Goal: Information Seeking & Learning: Learn about a topic

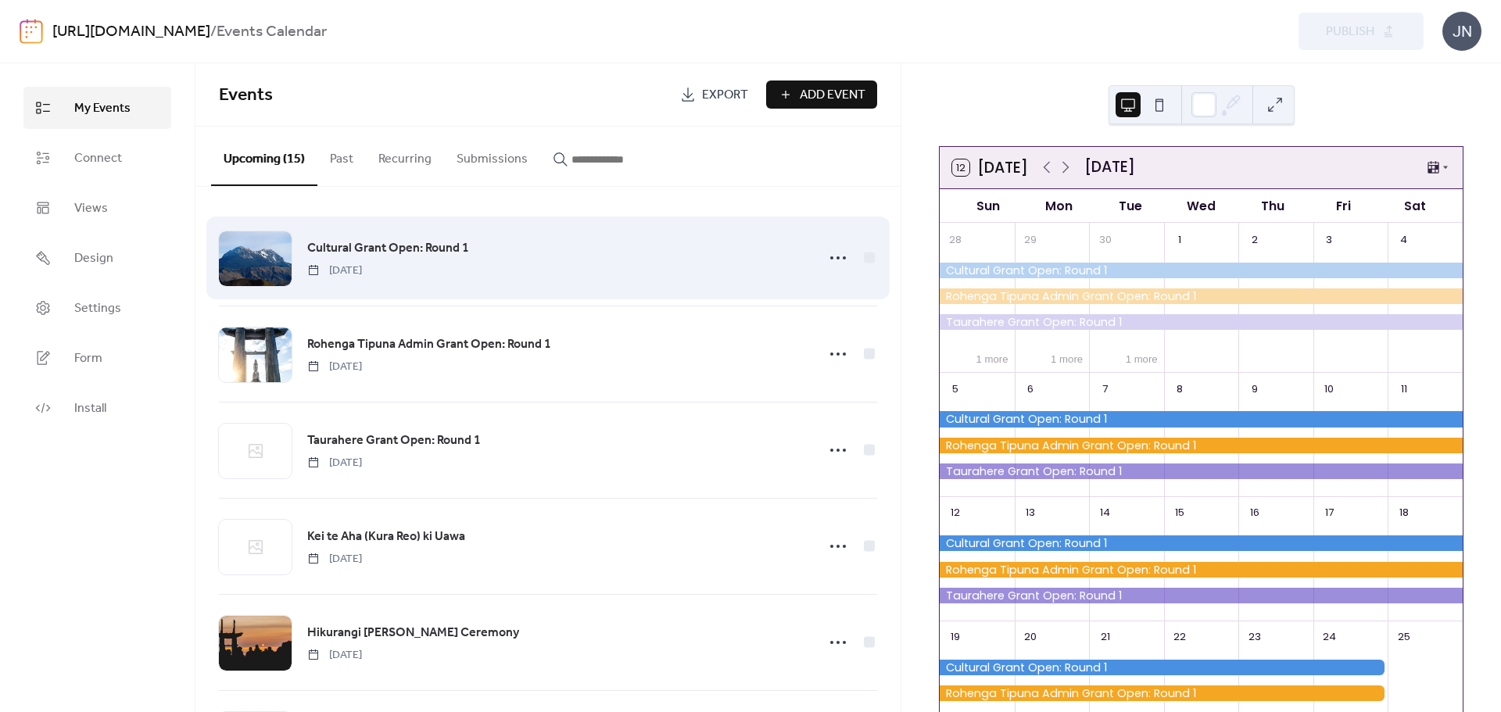
click at [552, 271] on div "Cultural Grant Open: Round 1 [DATE]" at bounding box center [557, 258] width 500 height 40
drag, startPoint x: 628, startPoint y: 276, endPoint x: 620, endPoint y: 277, distance: 7.9
click at [628, 276] on div "Cultural Grant Open: Round 1 [DATE]" at bounding box center [557, 258] width 500 height 40
drag, startPoint x: 488, startPoint y: 246, endPoint x: 460, endPoint y: 244, distance: 28.2
click at [470, 247] on div "Cultural Grant Open: Round 1 [DATE]" at bounding box center [557, 258] width 500 height 40
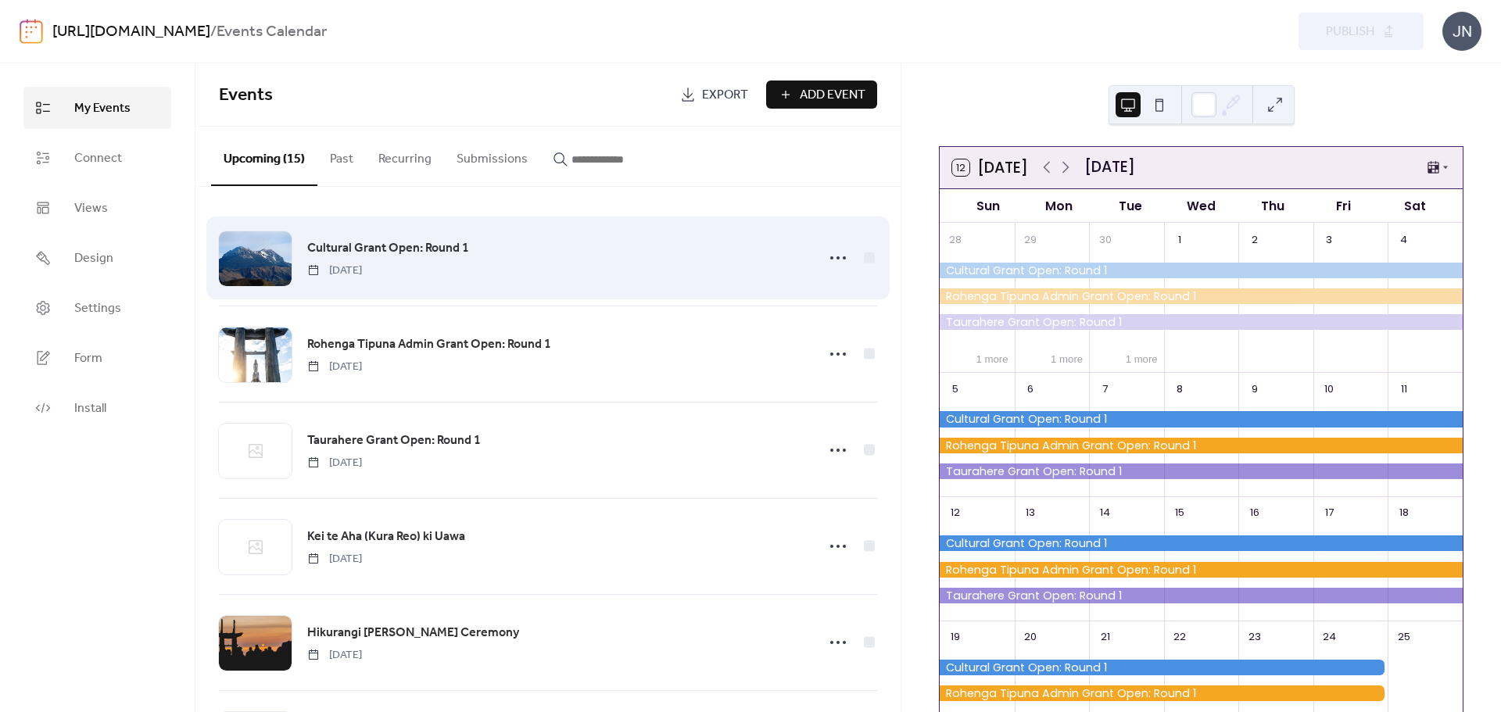
click at [458, 243] on span "Cultural Grant Open: Round 1" at bounding box center [388, 248] width 162 height 19
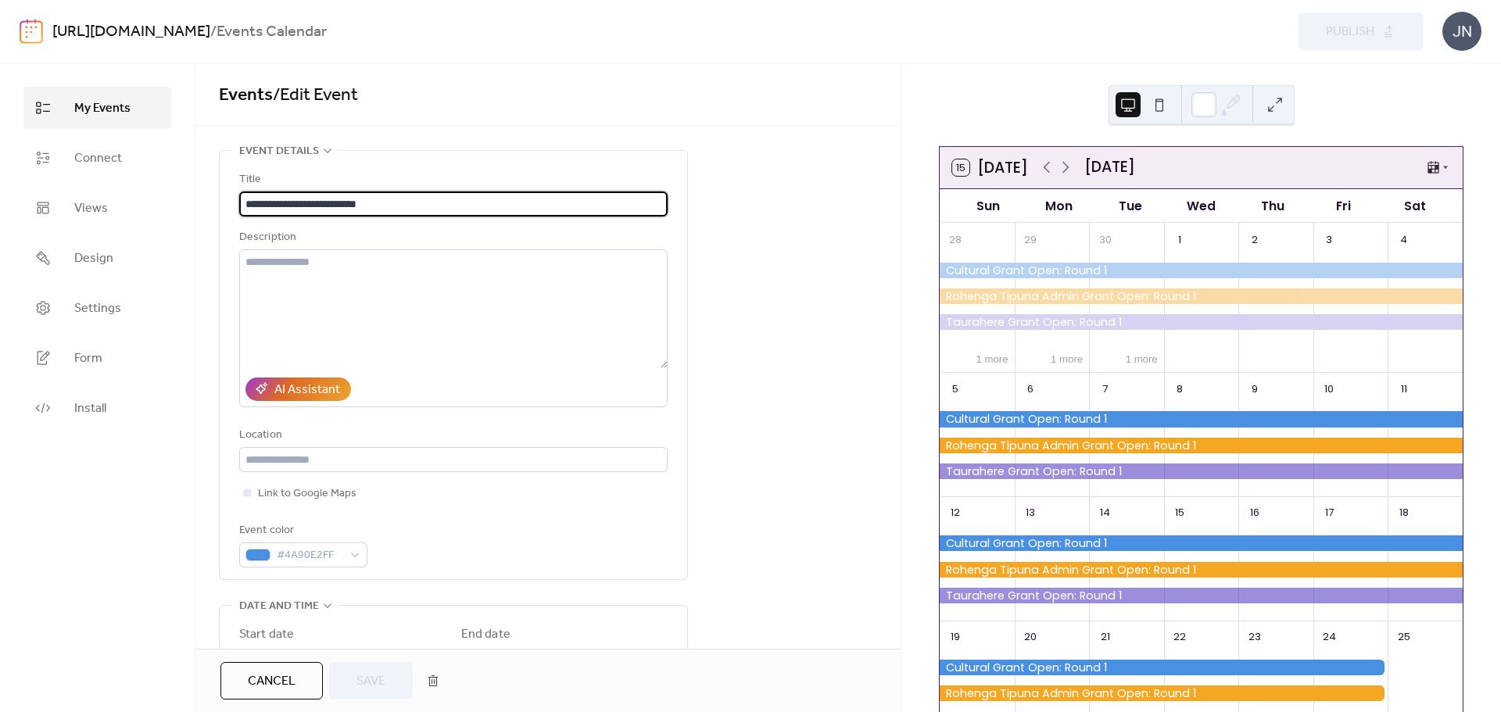
click at [276, 672] on span "Cancel" at bounding box center [272, 681] width 48 height 19
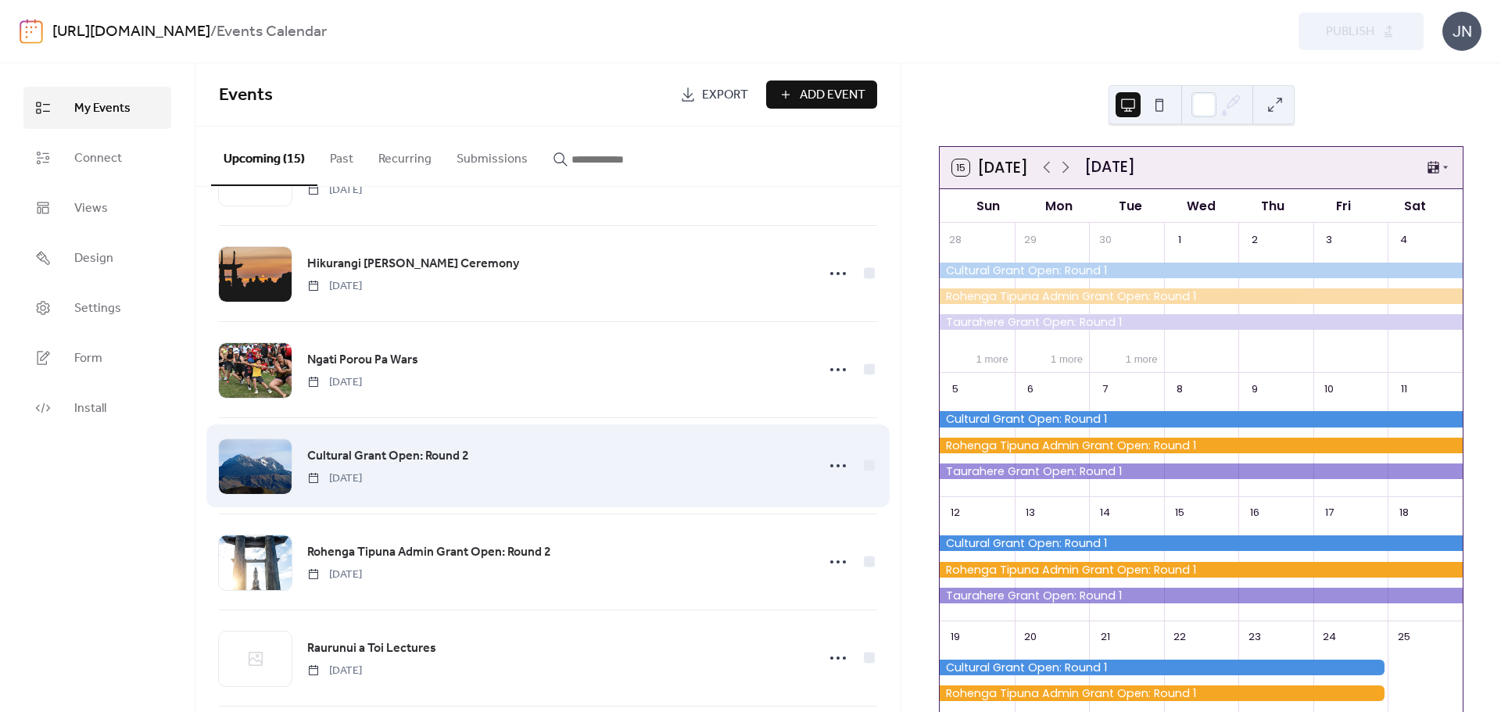
scroll to position [391, 0]
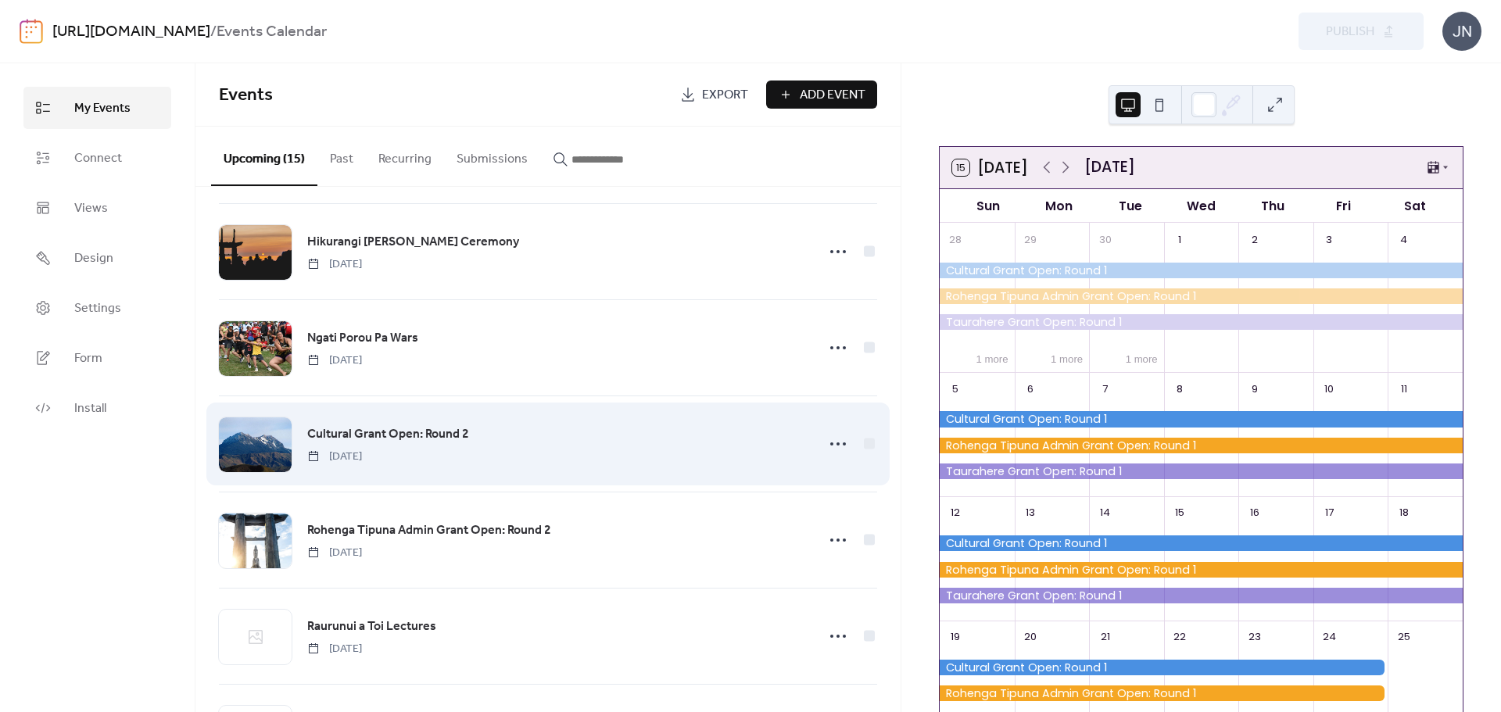
click at [449, 428] on span "Cultural Grant Open: Round 2" at bounding box center [388, 434] width 162 height 19
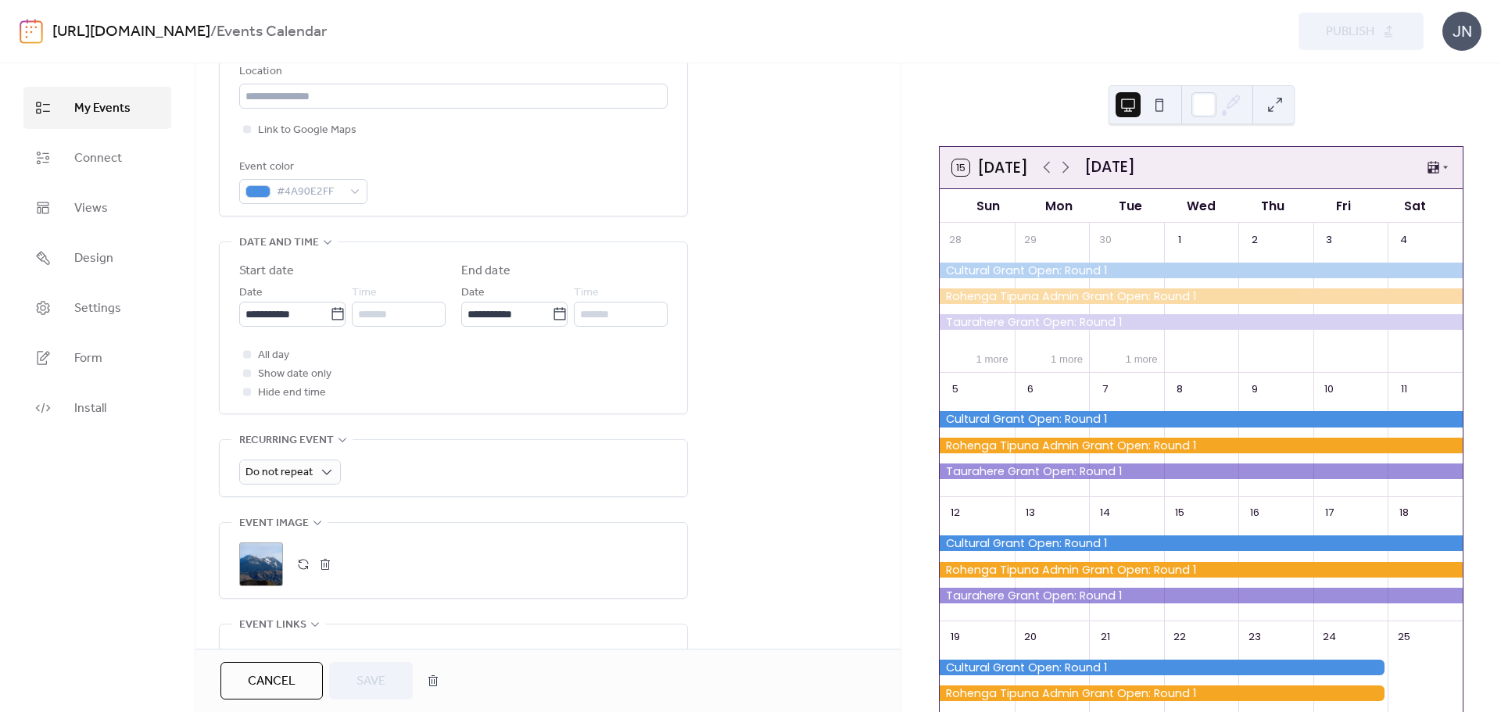
scroll to position [391, 0]
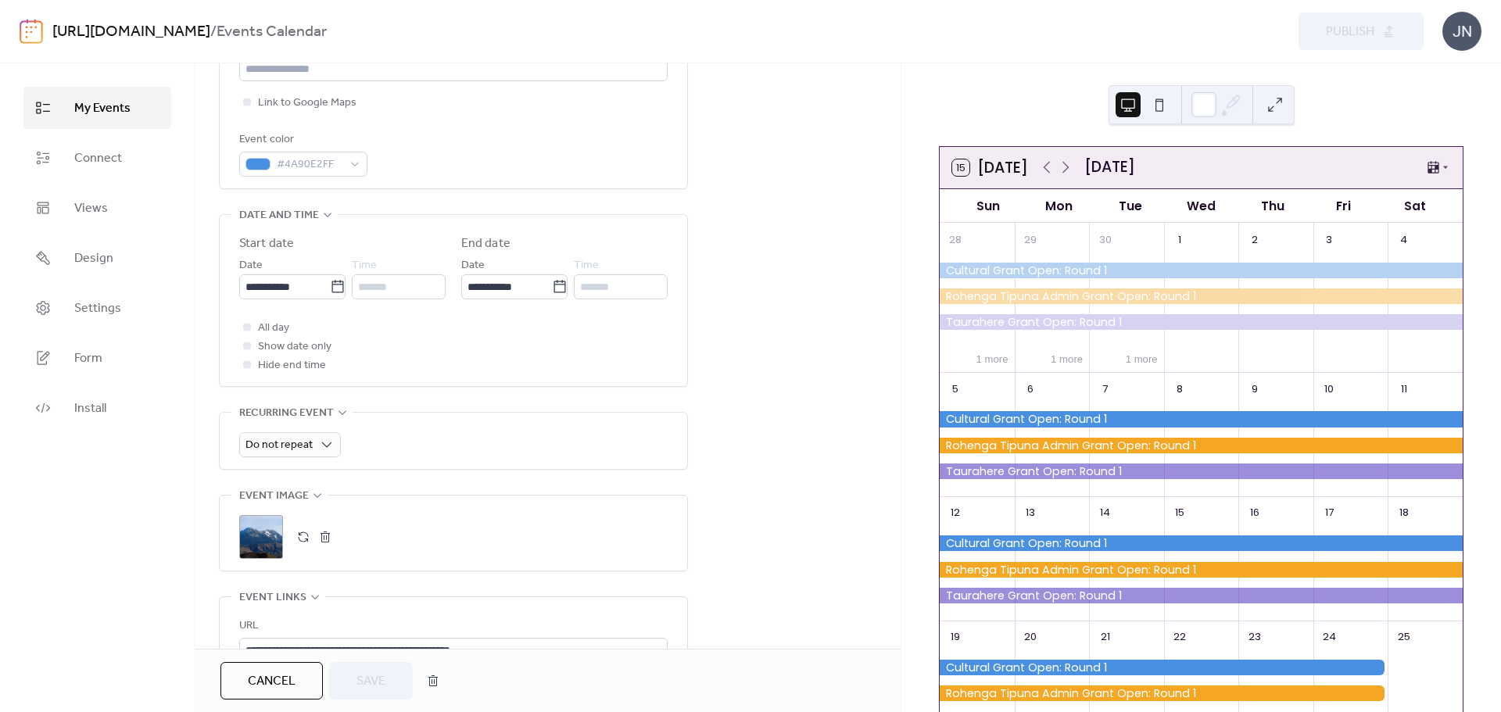
click at [306, 682] on button "Cancel" at bounding box center [271, 681] width 102 height 38
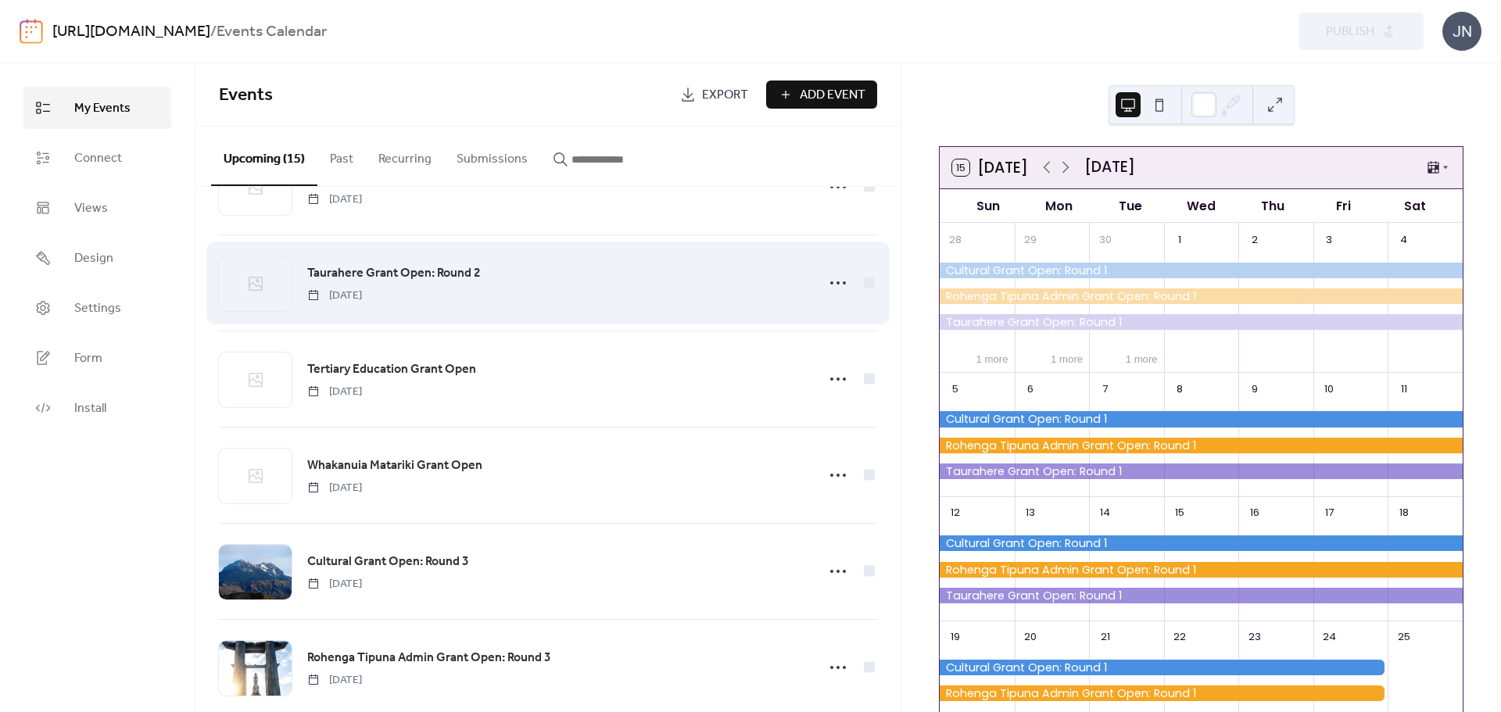
scroll to position [938, 0]
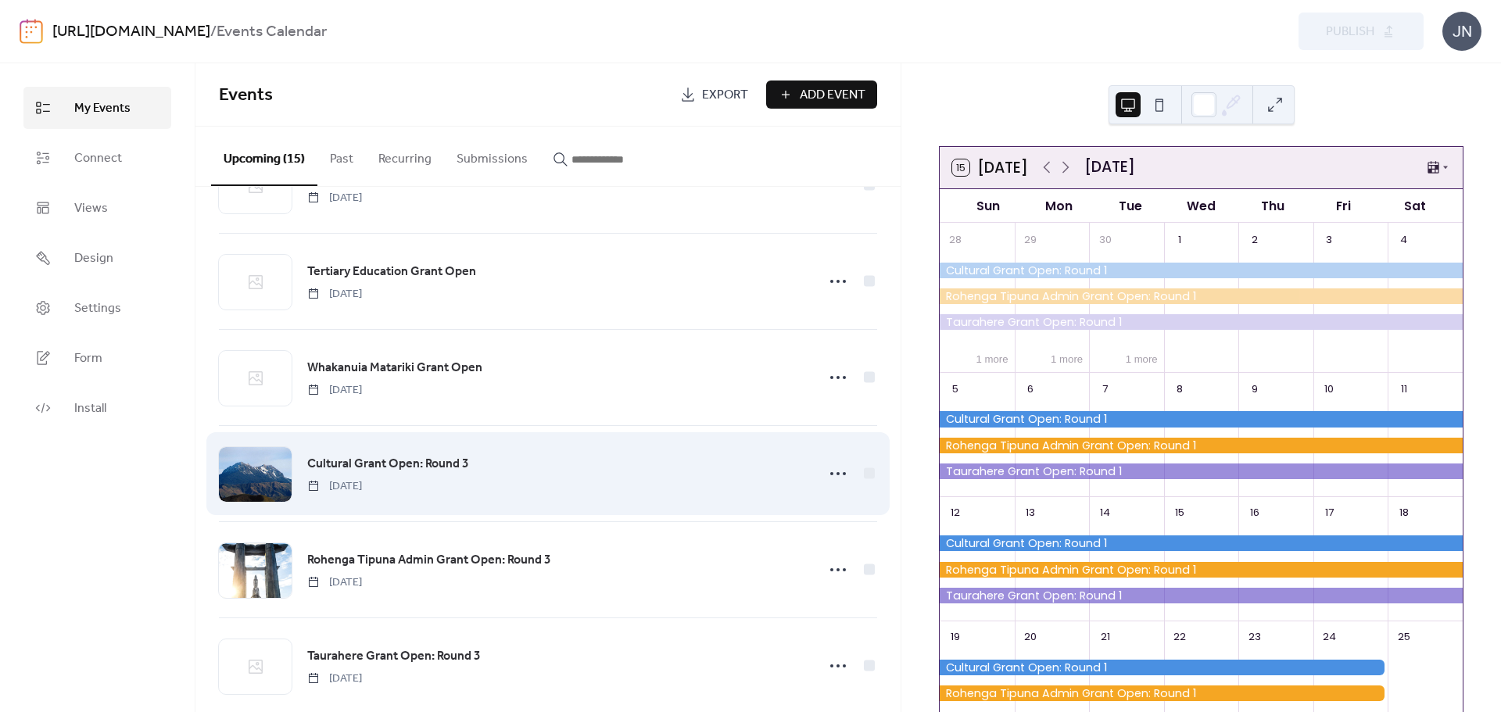
click at [367, 455] on span "Cultural Grant Open: Round 3" at bounding box center [388, 464] width 162 height 19
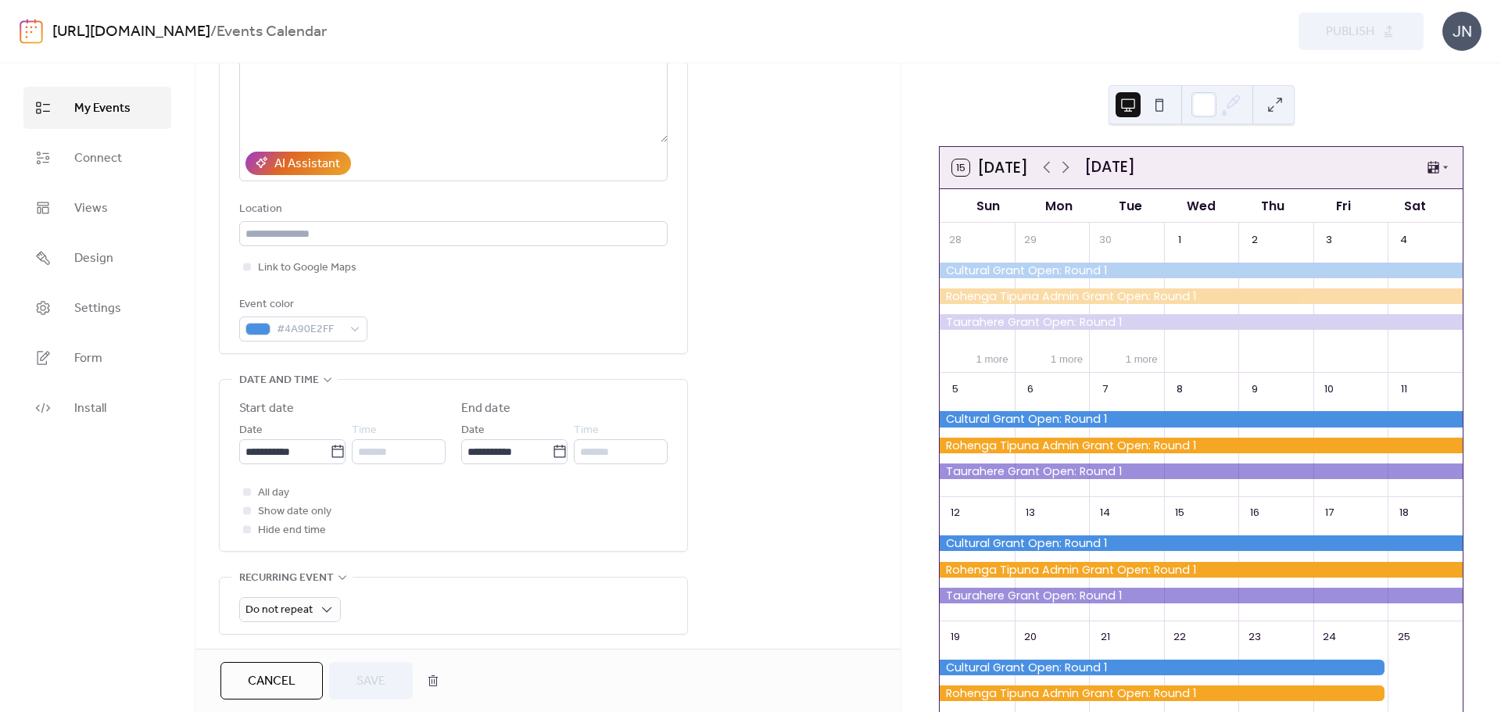
scroll to position [469, 0]
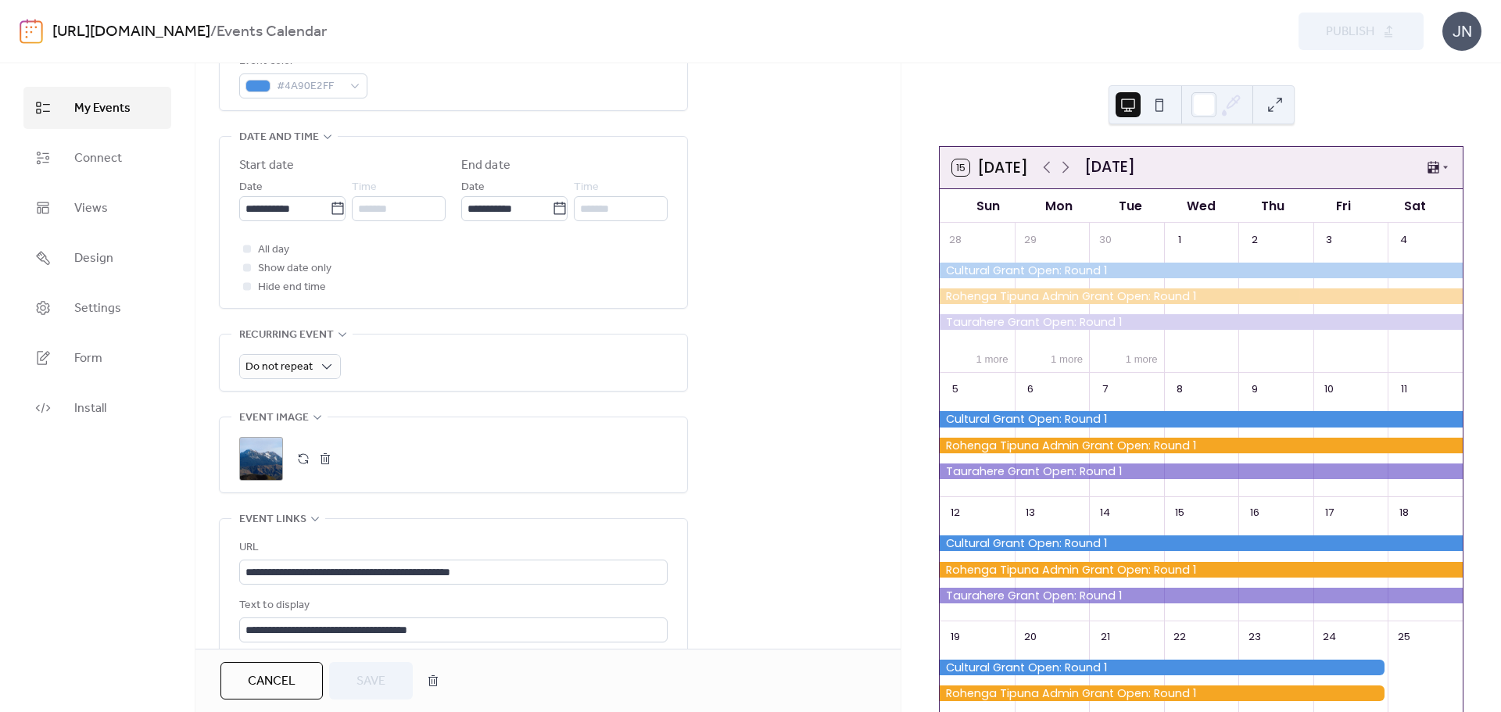
click at [265, 673] on span "Cancel" at bounding box center [272, 681] width 48 height 19
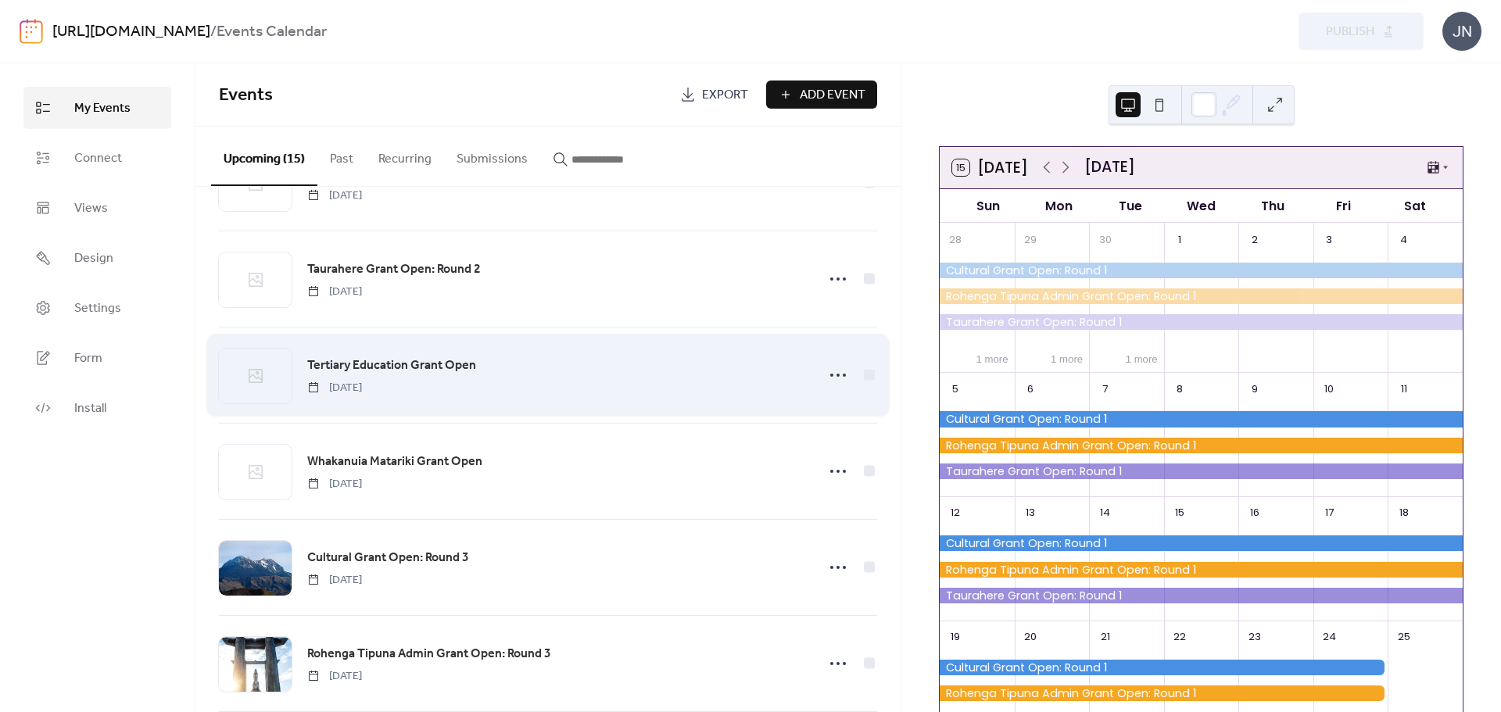
scroll to position [860, 0]
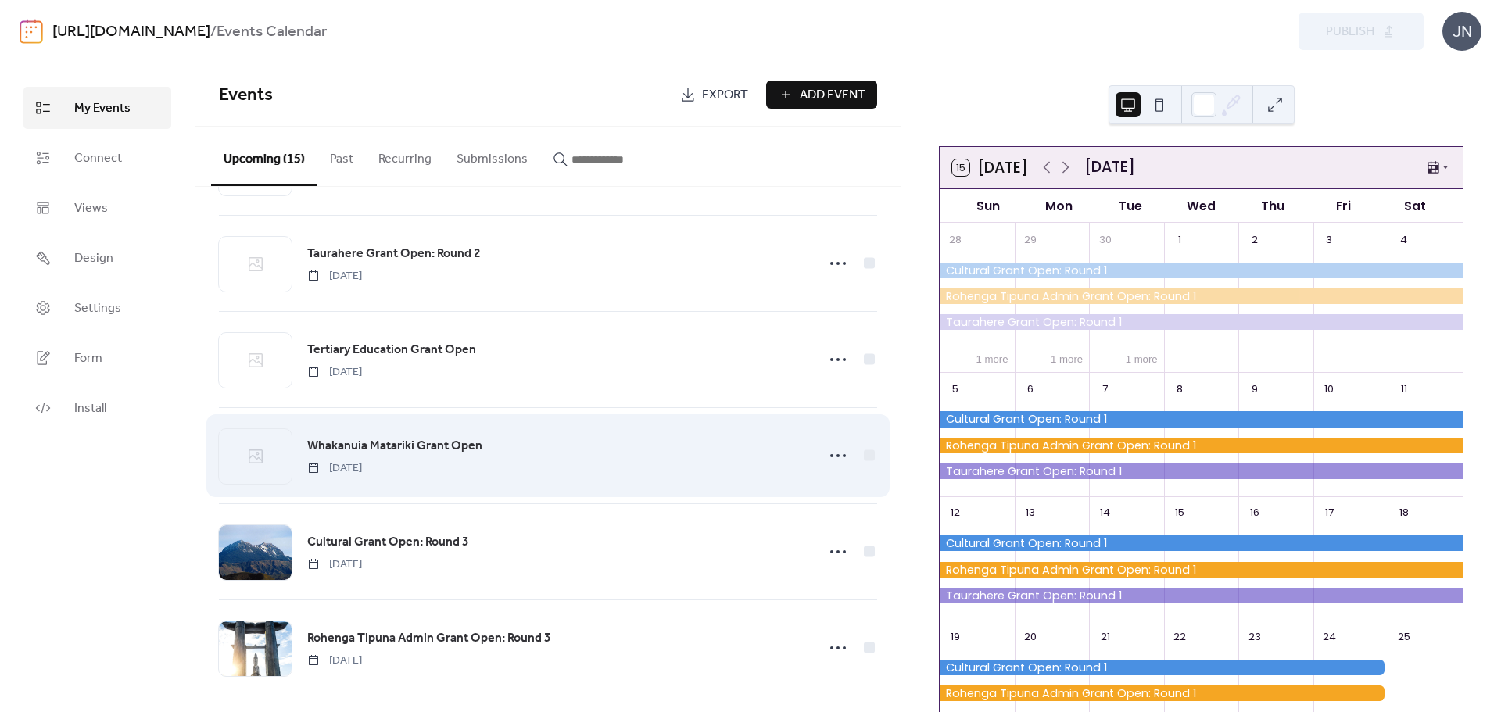
click at [480, 440] on span "Whakanuia Matariki Grant Open" at bounding box center [394, 446] width 175 height 19
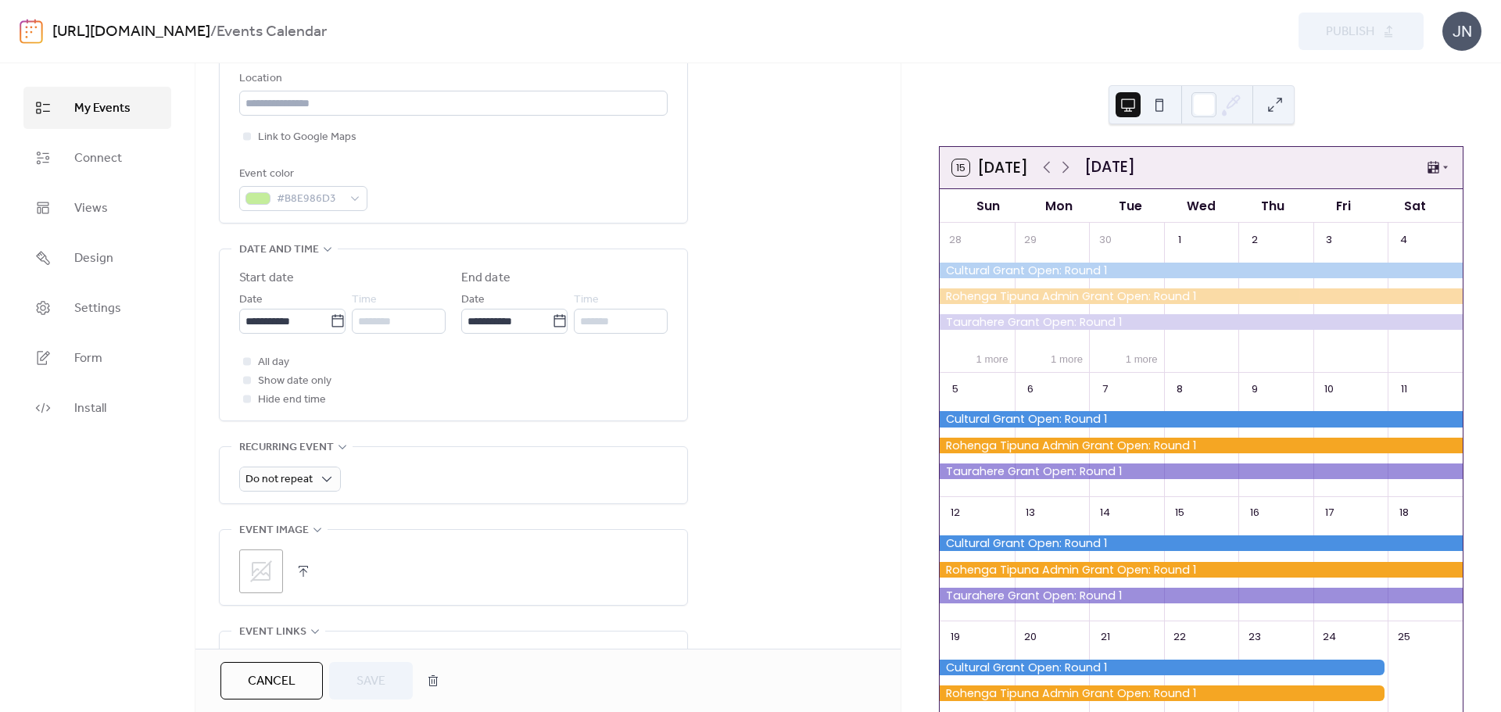
scroll to position [391, 0]
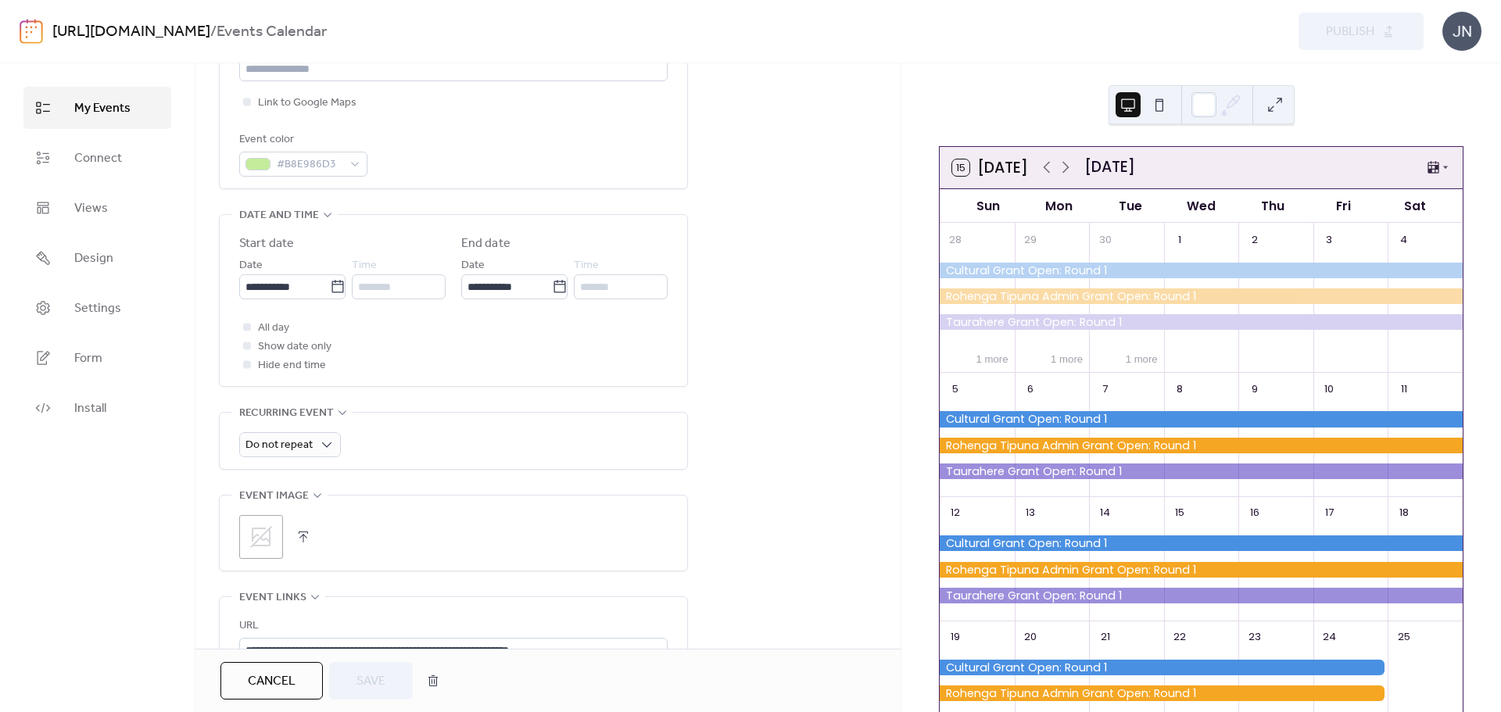
click at [282, 683] on span "Cancel" at bounding box center [272, 681] width 48 height 19
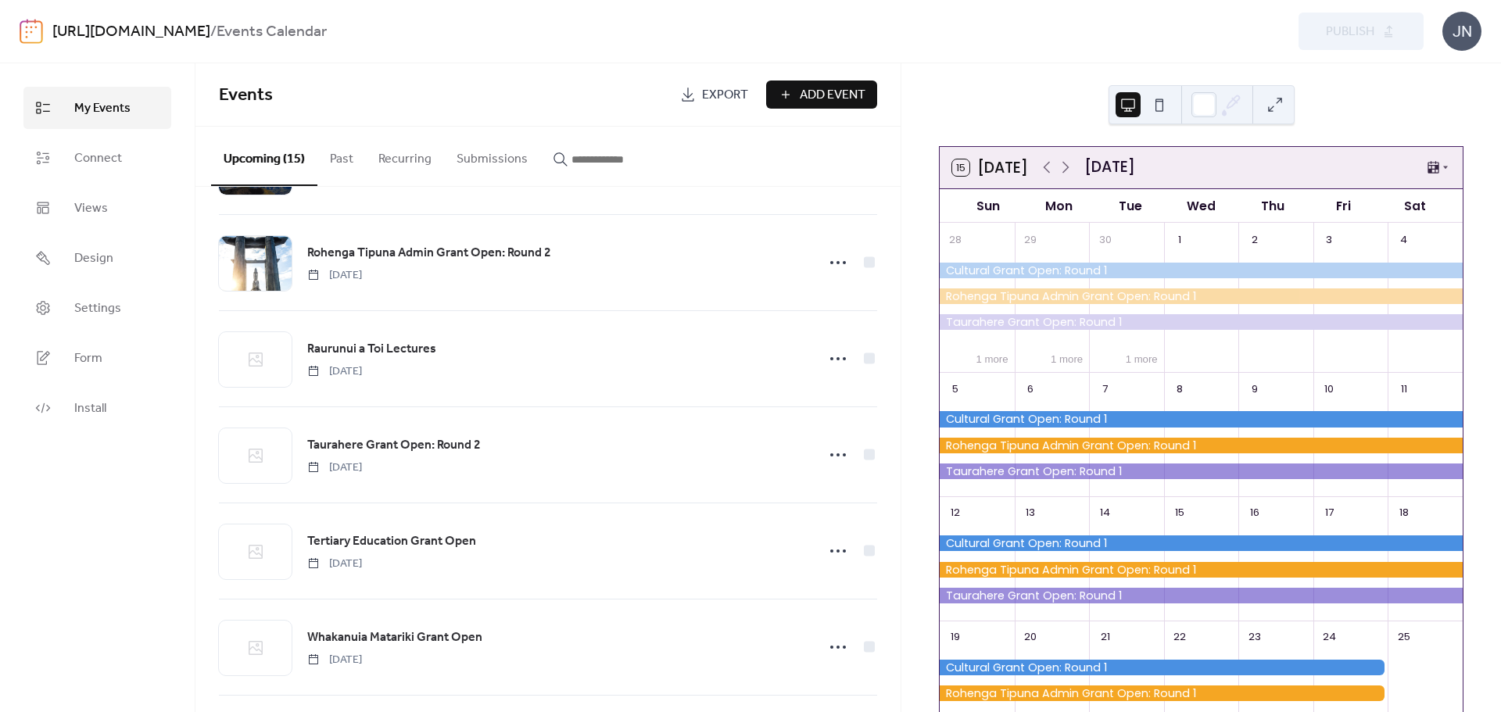
scroll to position [704, 0]
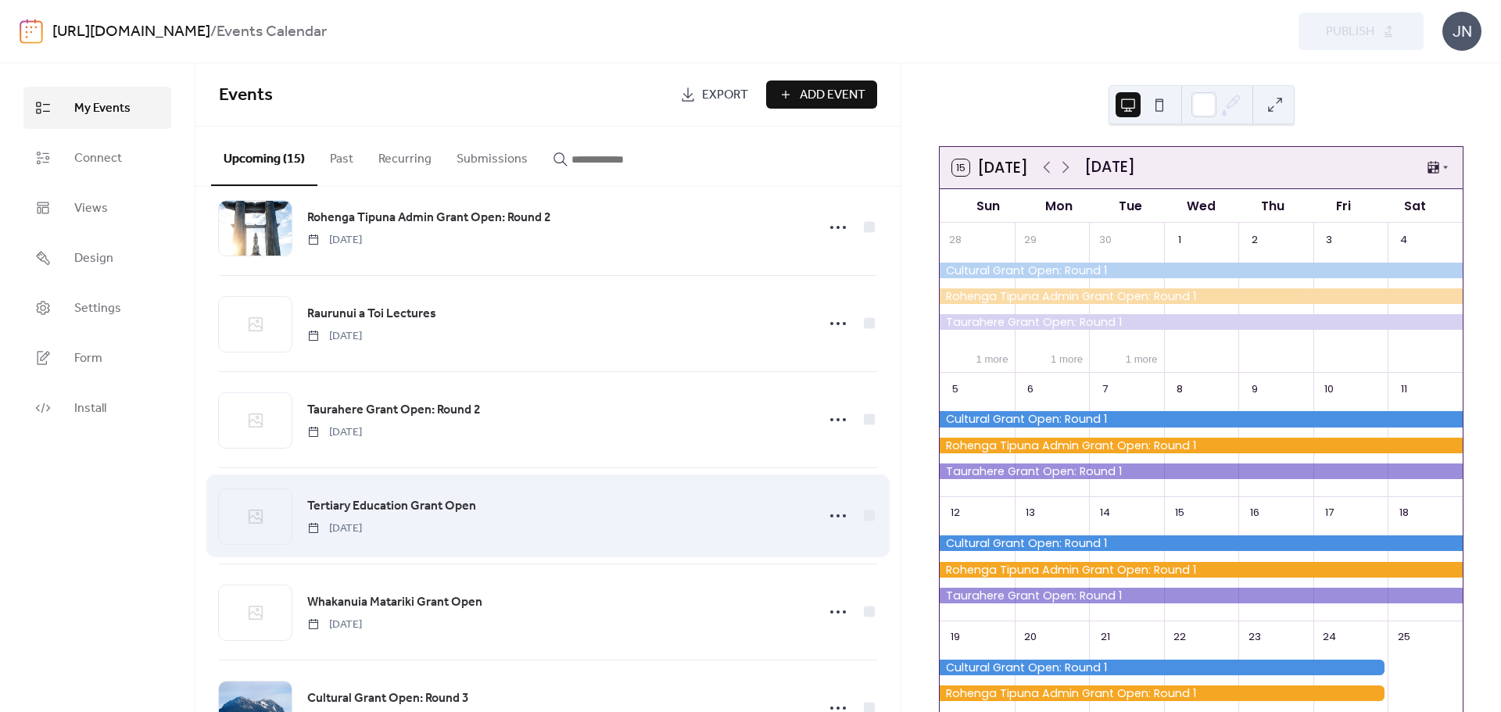
click at [457, 497] on span "Tertiary Education Grant Open" at bounding box center [391, 506] width 169 height 19
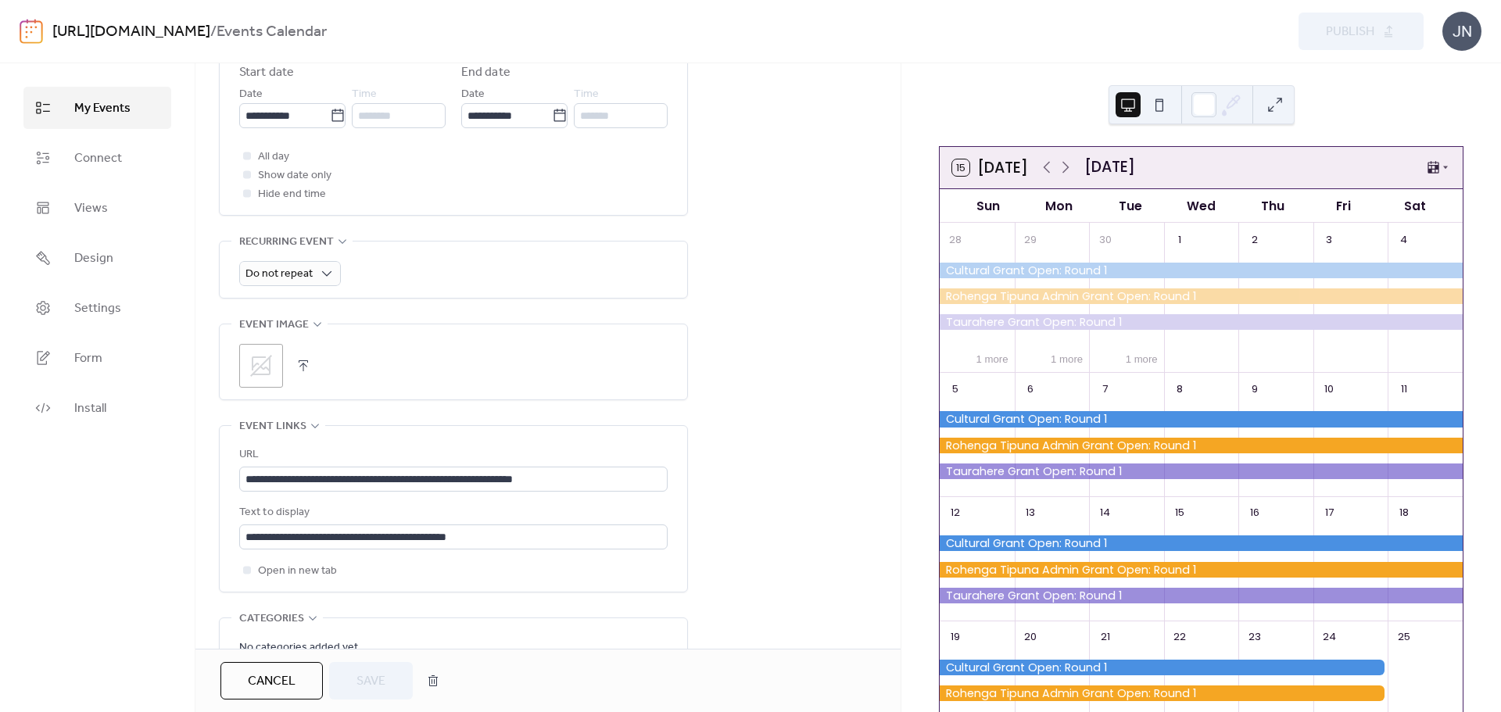
scroll to position [714, 0]
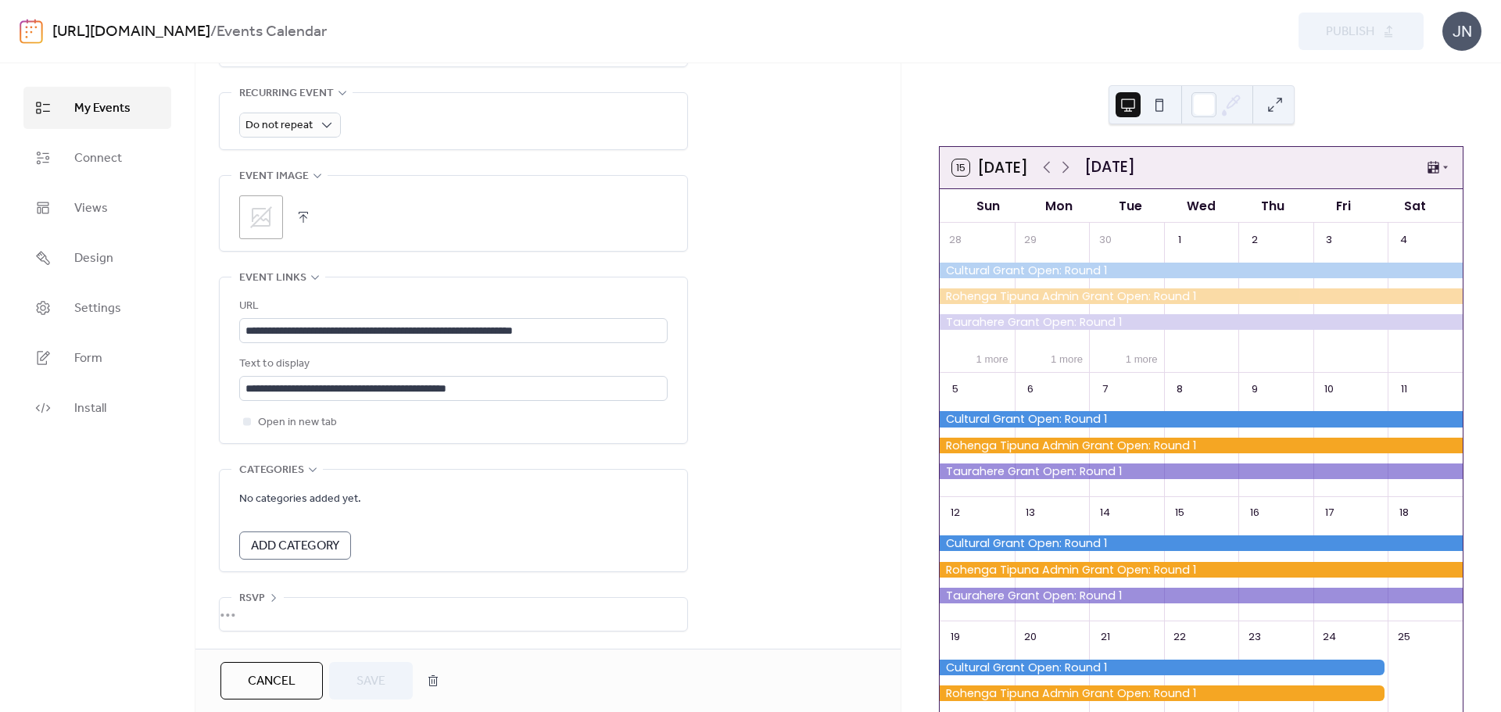
click at [267, 689] on span "Cancel" at bounding box center [272, 681] width 48 height 19
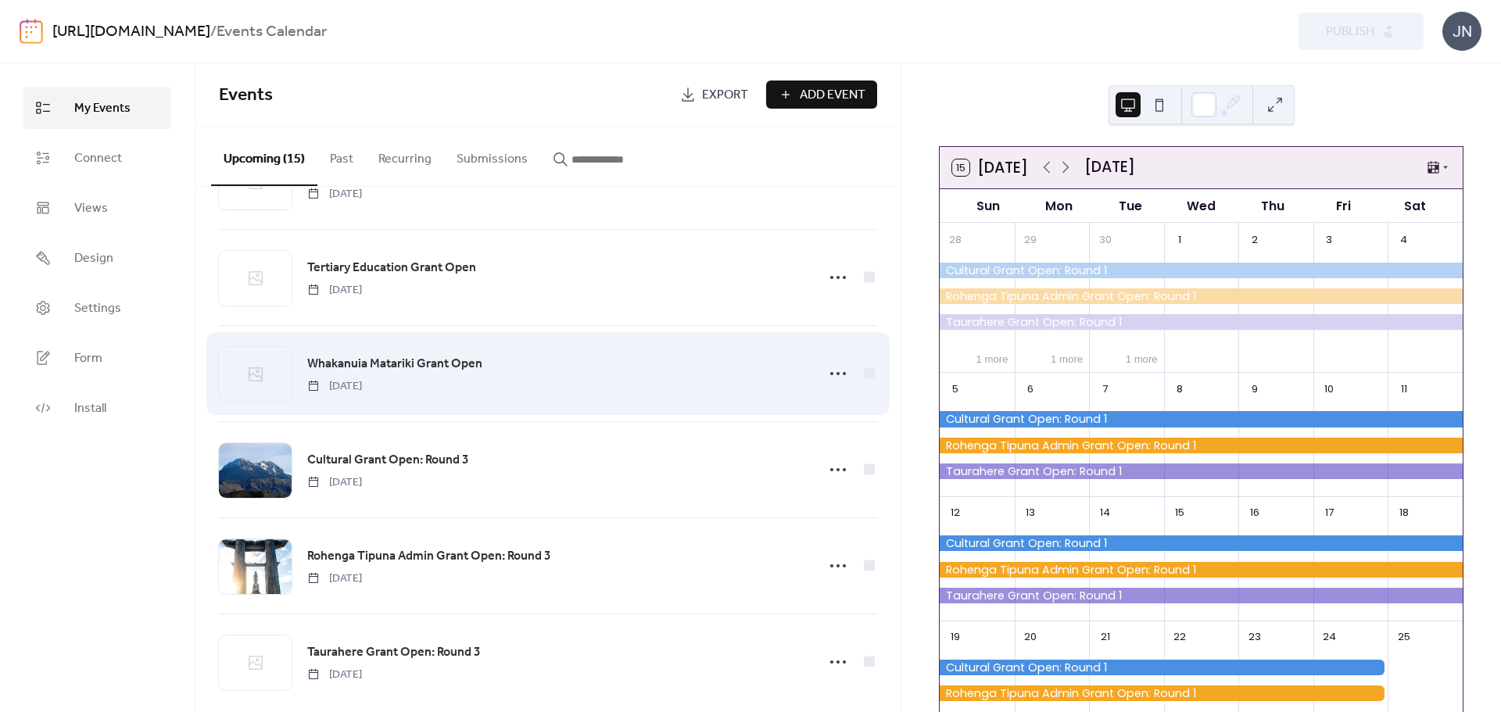
scroll to position [963, 0]
